Goal: Task Accomplishment & Management: Manage account settings

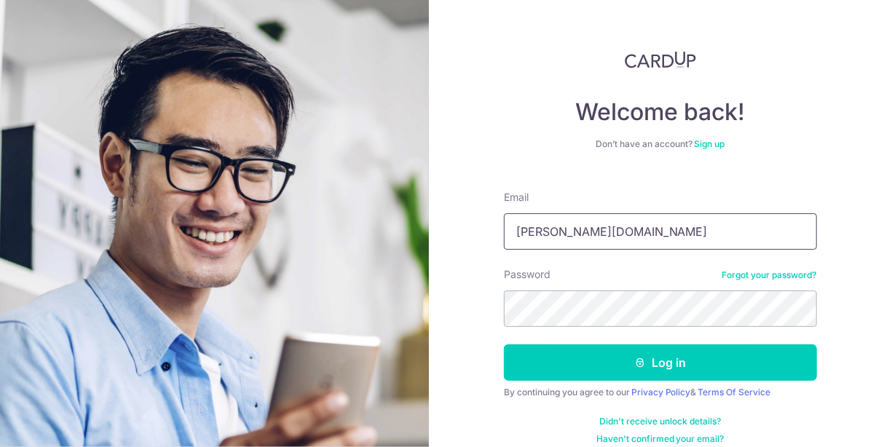
click at [609, 225] on input "angelia.wong262GMAIL.OM" at bounding box center [660, 231] width 313 height 36
type input "[PERSON_NAME][EMAIL_ADDRESS][DOMAIN_NAME]"
click at [504, 345] on button "Log in" at bounding box center [660, 363] width 313 height 36
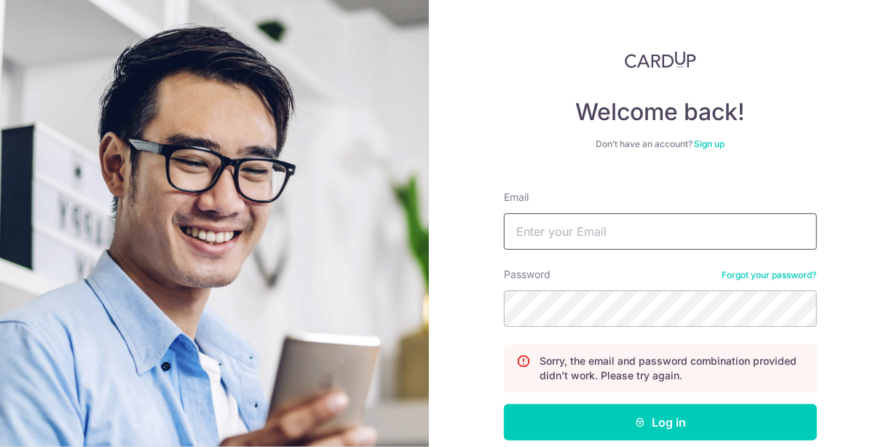
click at [636, 233] on input "Email" at bounding box center [660, 231] width 313 height 36
drag, startPoint x: 613, startPoint y: 235, endPoint x: 895, endPoint y: 229, distance: 281.3
click at [892, 229] on html "Welcome back! Don’t have an account? Sign up Email angelia.wong26@GMAIL.OM Pass…" at bounding box center [446, 223] width 892 height 447
type input "angelia.wong26@gmail.com"
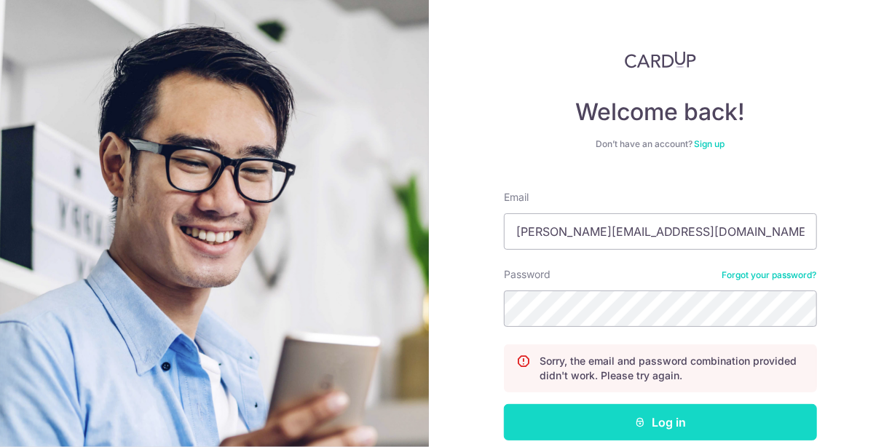
click at [676, 422] on button "Log in" at bounding box center [660, 422] width 313 height 36
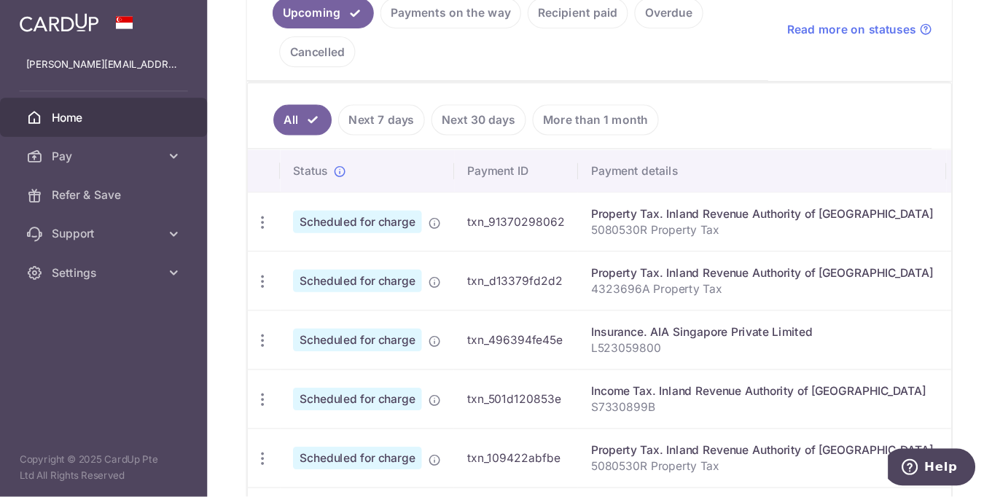
scroll to position [485, 0]
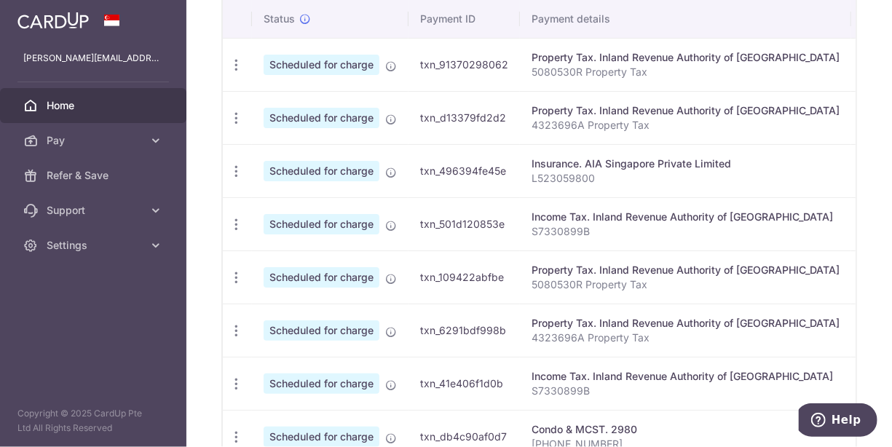
click at [769, 164] on div "Insurance. AIA Singapore Private Limited" at bounding box center [686, 164] width 308 height 15
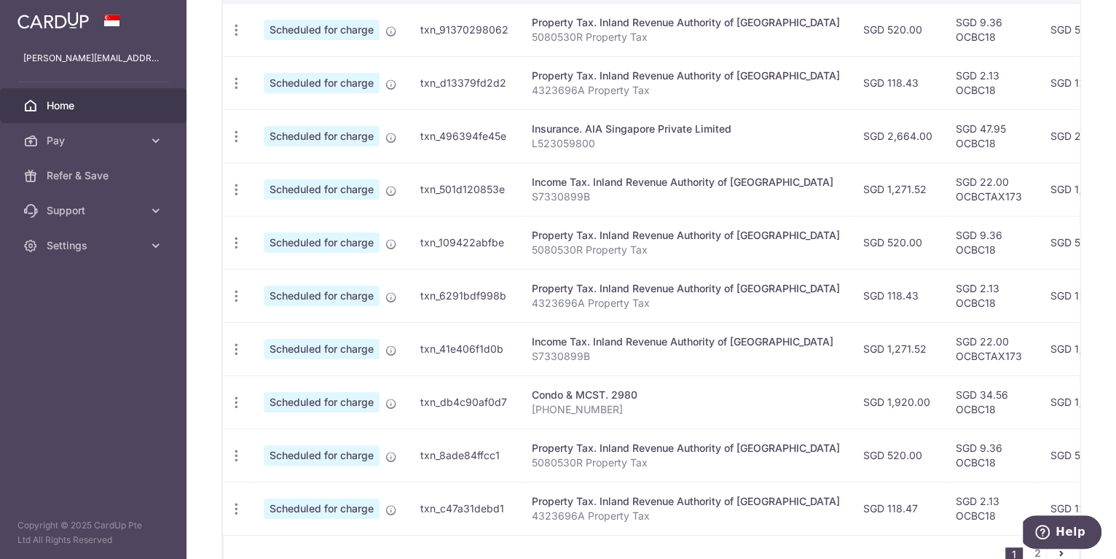
drag, startPoint x: 847, startPoint y: 0, endPoint x: 699, endPoint y: 87, distance: 172.4
click at [699, 87] on p "4323696A Property Tax" at bounding box center [686, 90] width 308 height 15
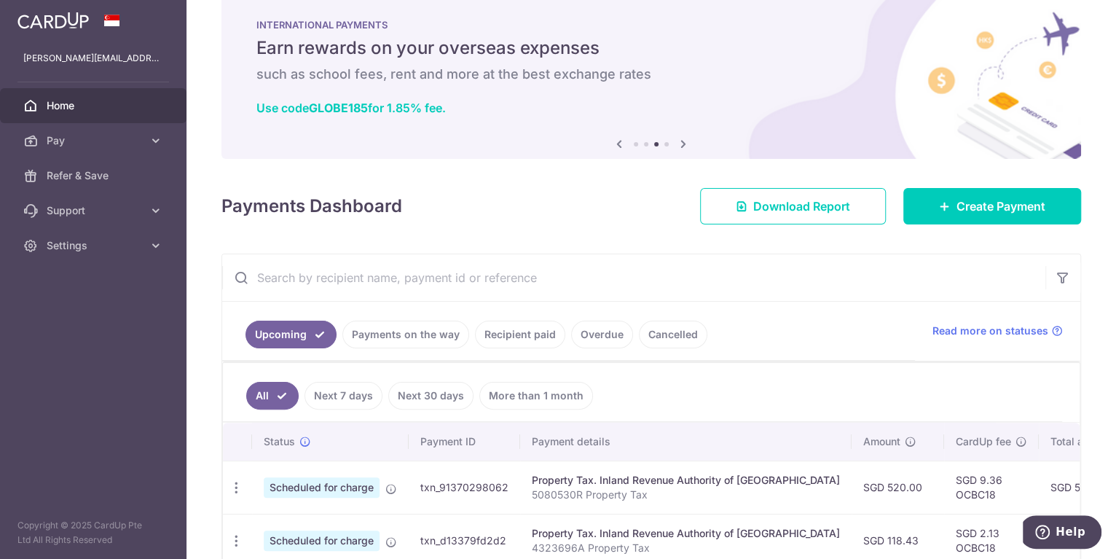
scroll to position [0, 0]
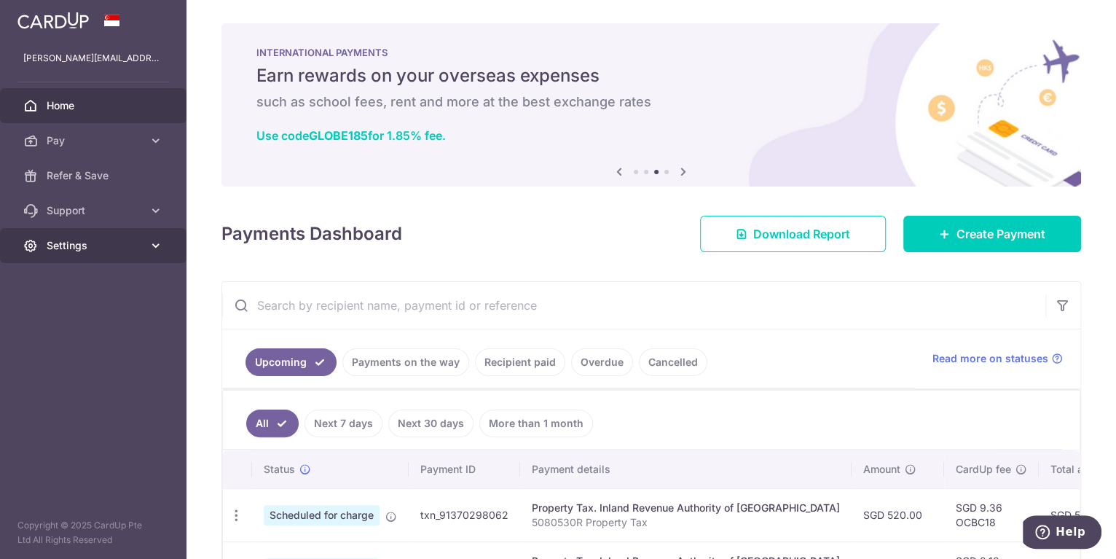
click at [153, 243] on icon at bounding box center [156, 245] width 15 height 15
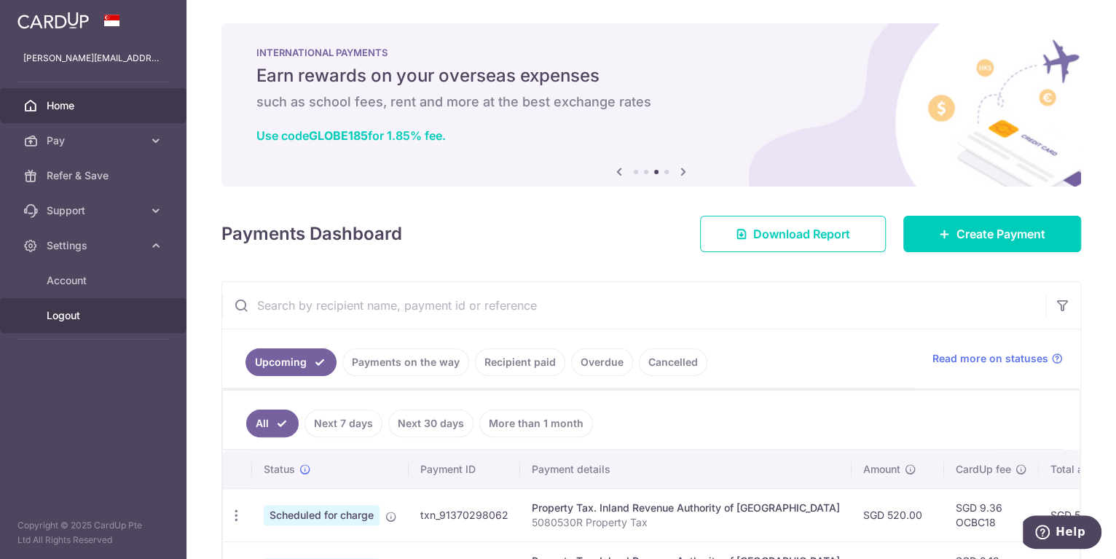
click at [47, 314] on span "Logout" at bounding box center [95, 315] width 96 height 15
